Goal: Obtain resource: Obtain resource

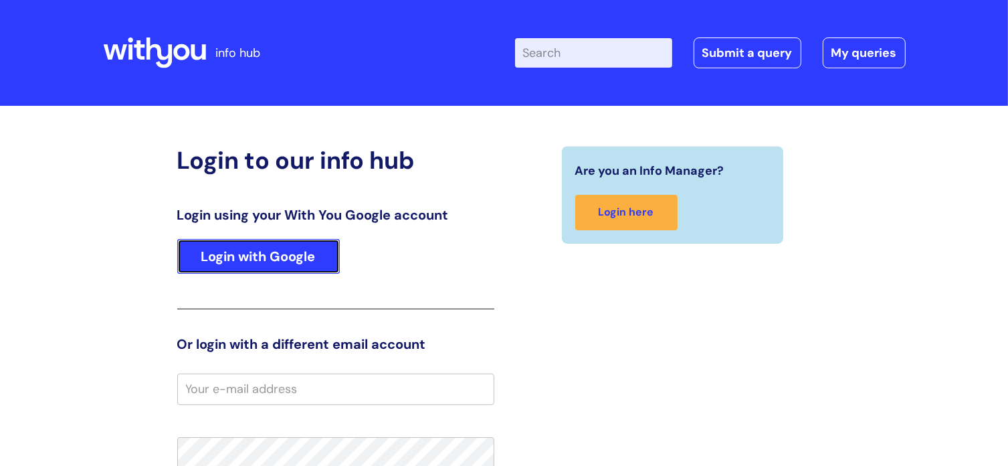
click at [305, 255] on link "Login with Google" at bounding box center [258, 256] width 163 height 35
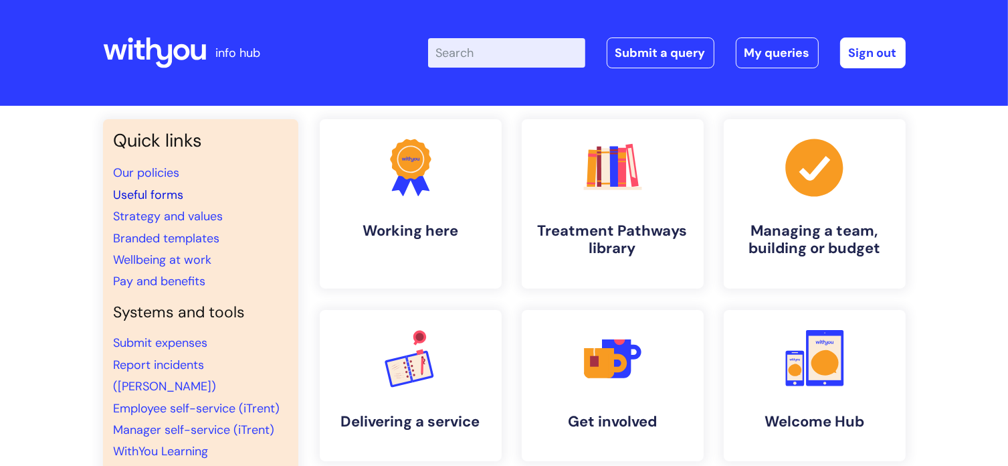
click at [139, 191] on link "Useful forms" at bounding box center [149, 195] width 70 height 16
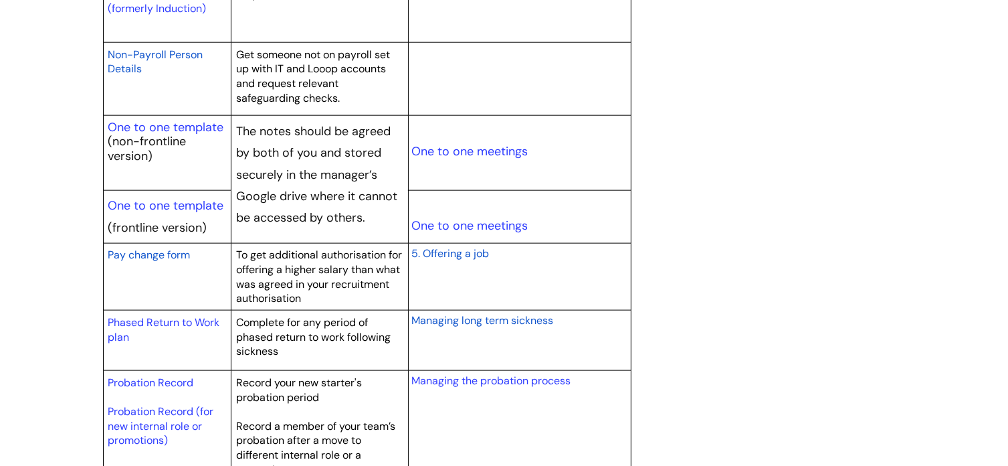
scroll to position [1594, 0]
click at [150, 205] on link "One to one template" at bounding box center [166, 204] width 116 height 16
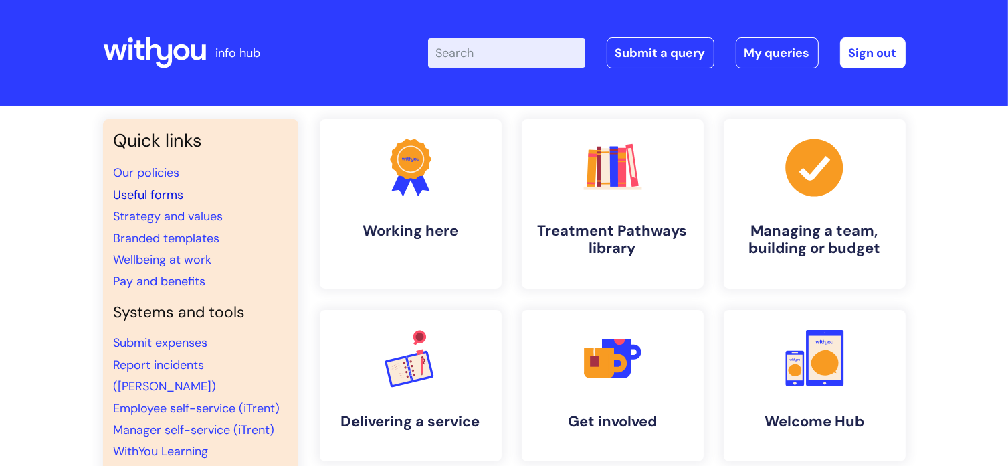
click at [167, 191] on link "Useful forms" at bounding box center [149, 195] width 70 height 16
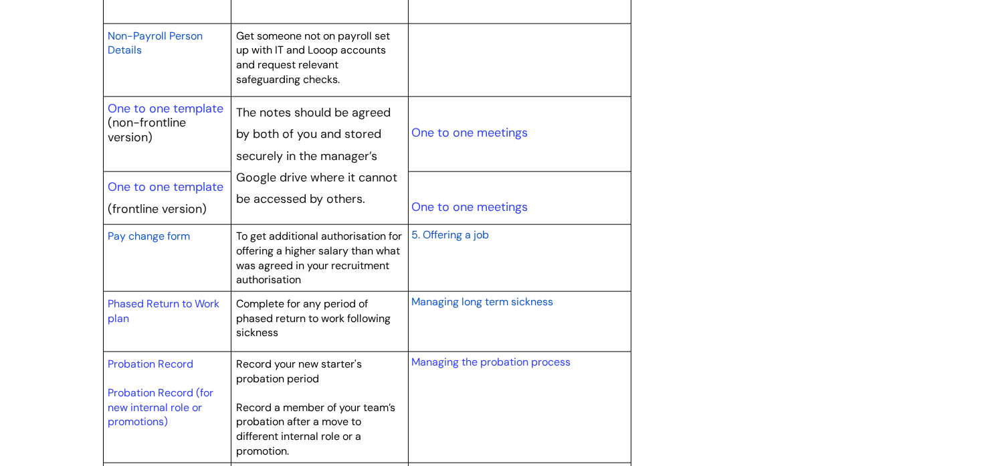
scroll to position [1618, 0]
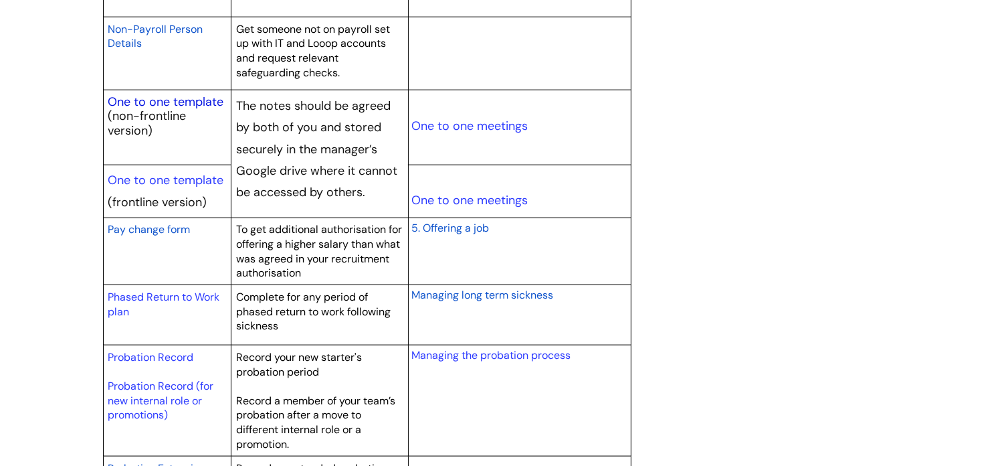
click at [150, 99] on link "One to one template" at bounding box center [166, 102] width 116 height 16
